Goal: Information Seeking & Learning: Learn about a topic

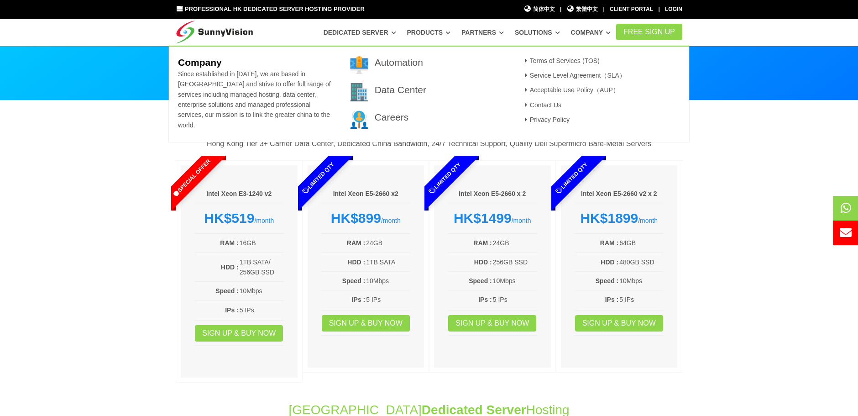
click at [553, 104] on link "Contact Us" at bounding box center [542, 104] width 40 height 7
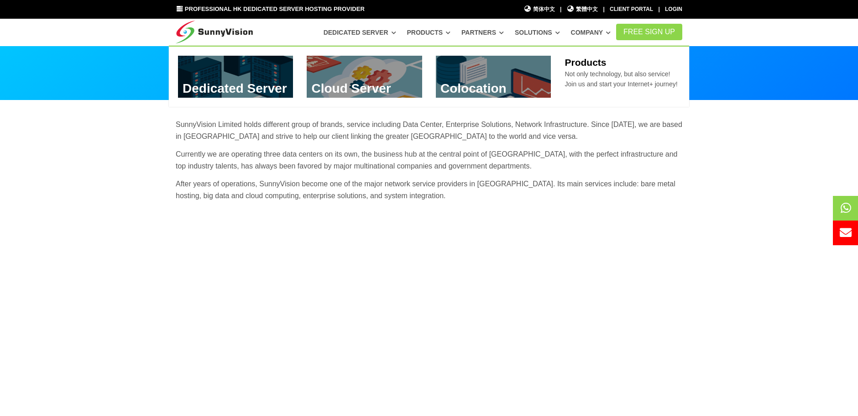
click at [545, 84] on link at bounding box center [494, 77] width 116 height 42
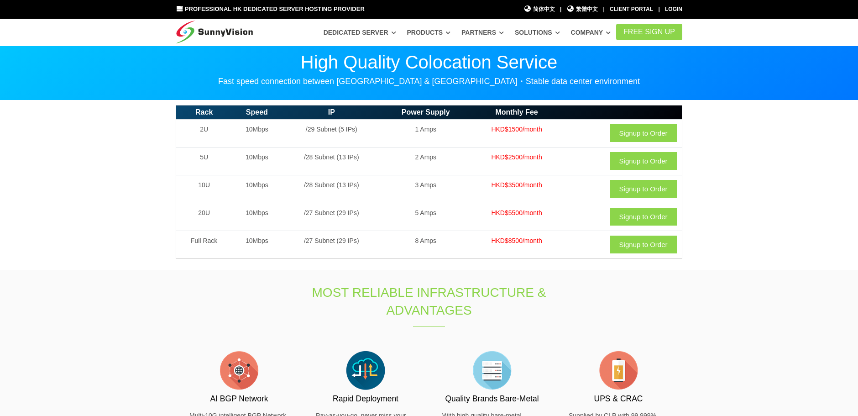
click at [712, 137] on section "Rack Speed IP Power Supply Monthly Fee 2U 10Mbps /29 Subnet (5 IPs) 1 Amps HKD$…" at bounding box center [429, 184] width 858 height 169
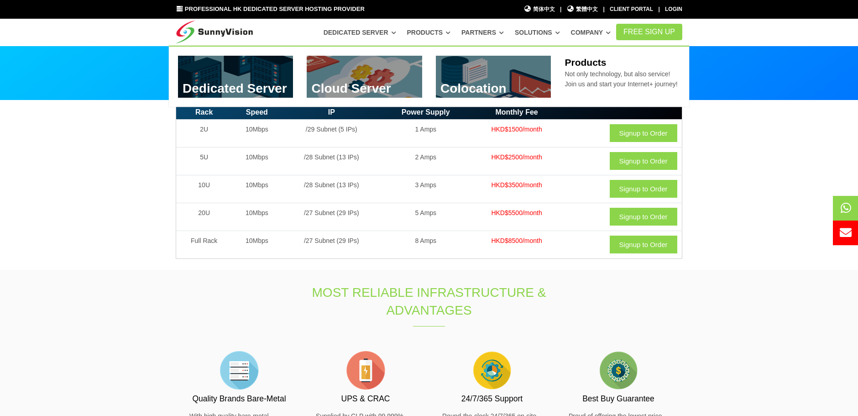
click at [358, 80] on link at bounding box center [365, 77] width 116 height 42
